Goal: Register for event/course

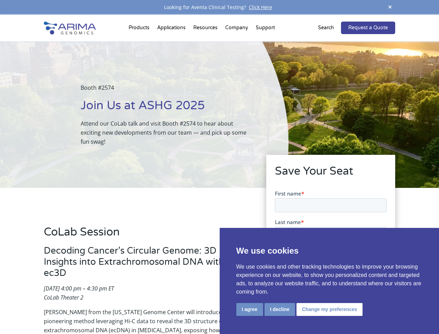
click at [219, 167] on div "Booth #2574 Join Us at ASHG 2025 Attend our CoLab talk and visit Booth #2574 to…" at bounding box center [144, 114] width 288 height 146
click at [250, 309] on button "I agree" at bounding box center [249, 309] width 27 height 13
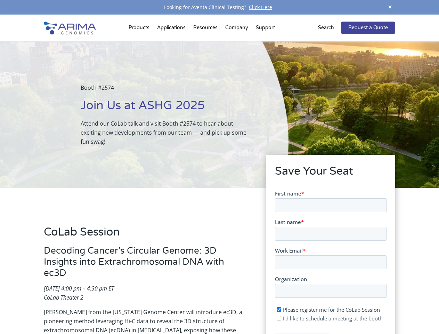
click at [279, 318] on input "I'd like to schedule a meeting at the booth" at bounding box center [278, 317] width 5 height 5
click at [328, 318] on span "I'd like to schedule a meeting at the booth" at bounding box center [333, 317] width 100 height 7
click at [281, 318] on input "I'd like to schedule a meeting at the booth" at bounding box center [278, 317] width 5 height 5
checkbox input "false"
click at [390, 7] on span at bounding box center [390, 7] width 10 height 9
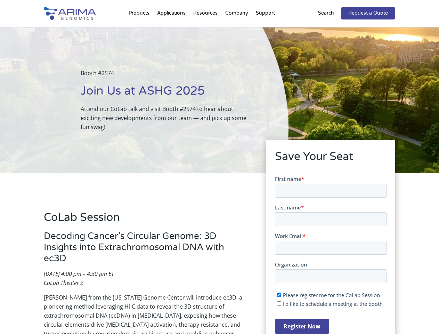
click at [140, 29] on div "Booth #2574 Join Us at ASHG 2025 Attend our CoLab talk and visit Booth #2574 to…" at bounding box center [144, 100] width 288 height 146
click at [206, 29] on div "Booth #2574 Join Us at ASHG 2025 Attend our CoLab talk and visit Booth #2574 to…" at bounding box center [144, 100] width 288 height 146
click at [237, 29] on div "Booth #2574 Join Us at ASHG 2025 Attend our CoLab talk and visit Booth #2574 to…" at bounding box center [144, 100] width 288 height 146
click at [265, 29] on div "Booth #2574 Join Us at ASHG 2025 Attend our CoLab talk and visit Booth #2574 to…" at bounding box center [144, 100] width 288 height 146
